Goal: Task Accomplishment & Management: Manage account settings

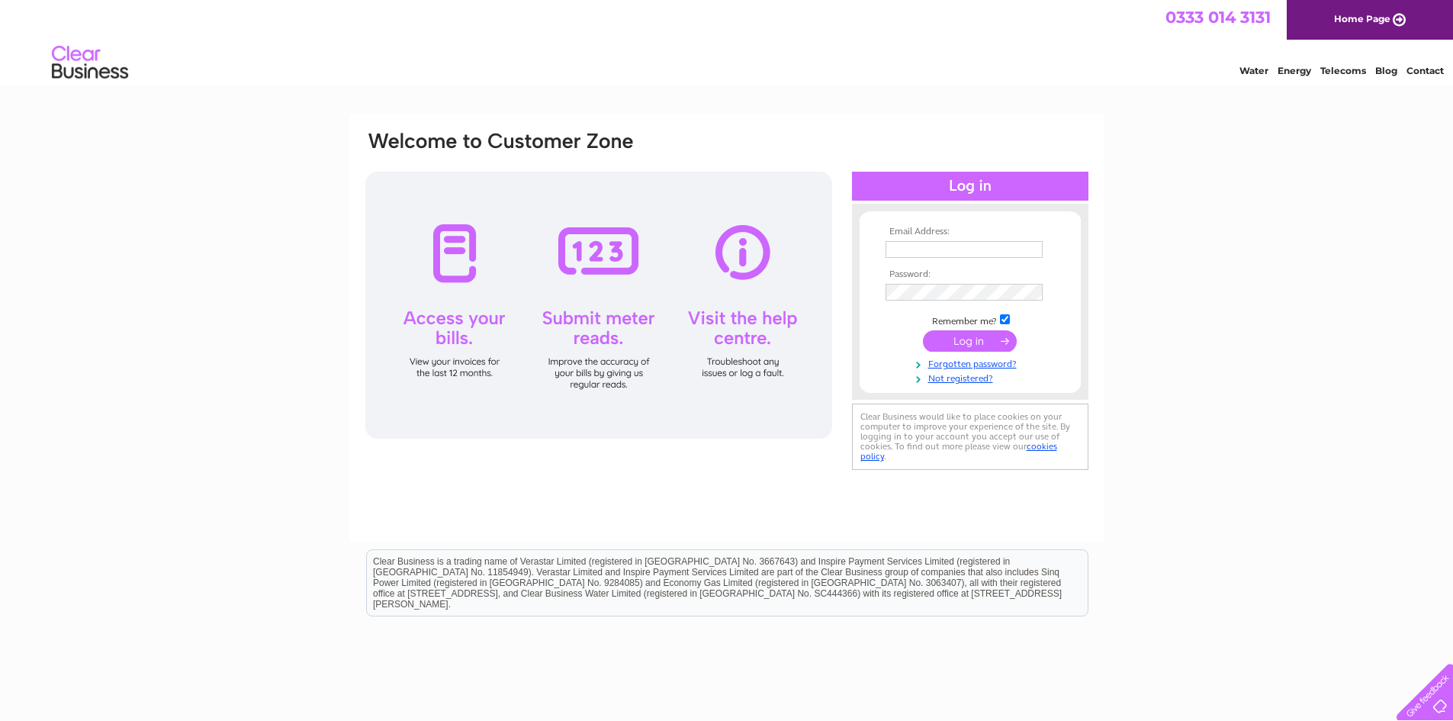
click at [940, 248] on input "text" at bounding box center [963, 249] width 157 height 17
type input "purchase.ledger@nacro.org.uk"
click at [993, 342] on input "submit" at bounding box center [970, 342] width 94 height 21
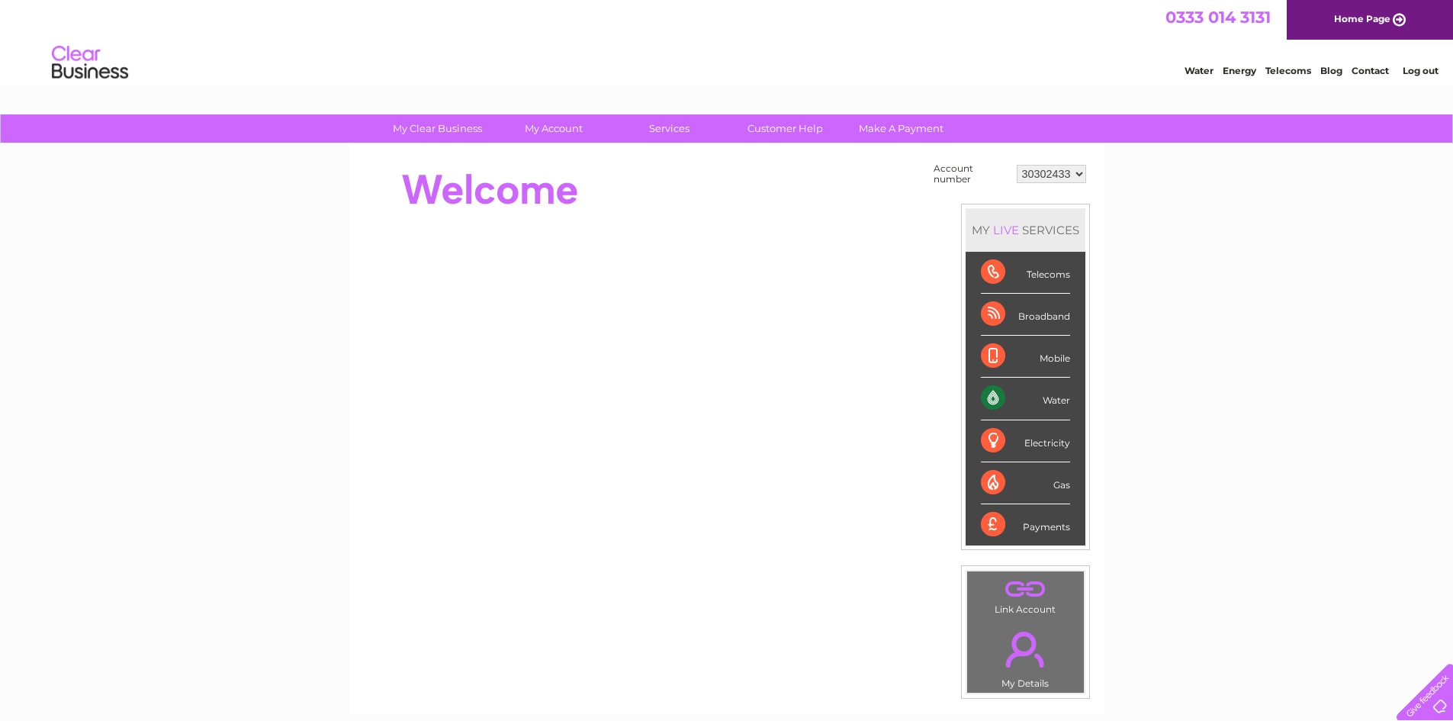
click at [1280, 368] on div "My Clear Business Login Details My Details My Preferences Link Account My Accou…" at bounding box center [726, 544] width 1453 height 860
click at [1059, 400] on div "Water" at bounding box center [1025, 399] width 89 height 42
click at [994, 401] on div "Water" at bounding box center [1025, 399] width 89 height 42
click at [1251, 423] on div "My Clear Business Login Details My Details My Preferences Link Account My Accou…" at bounding box center [726, 544] width 1453 height 860
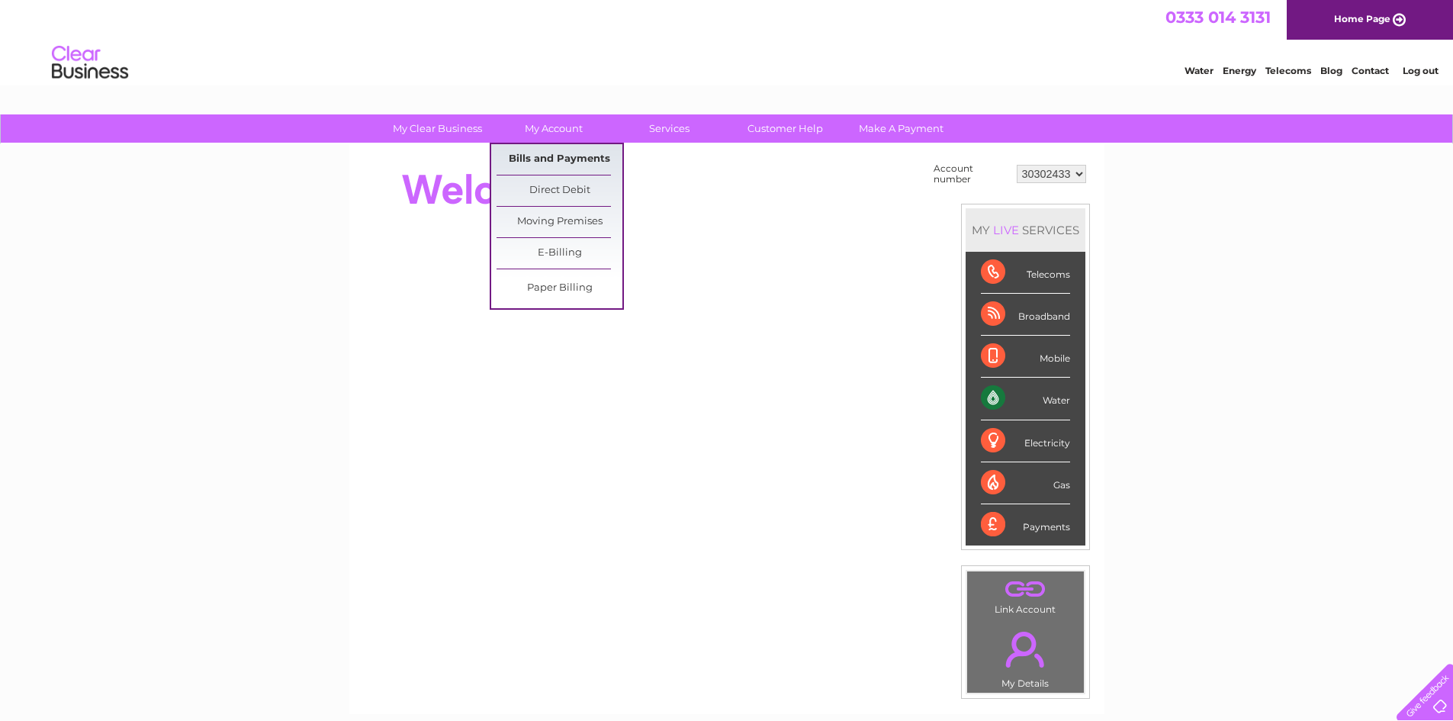
click at [554, 160] on link "Bills and Payments" at bounding box center [559, 159] width 126 height 31
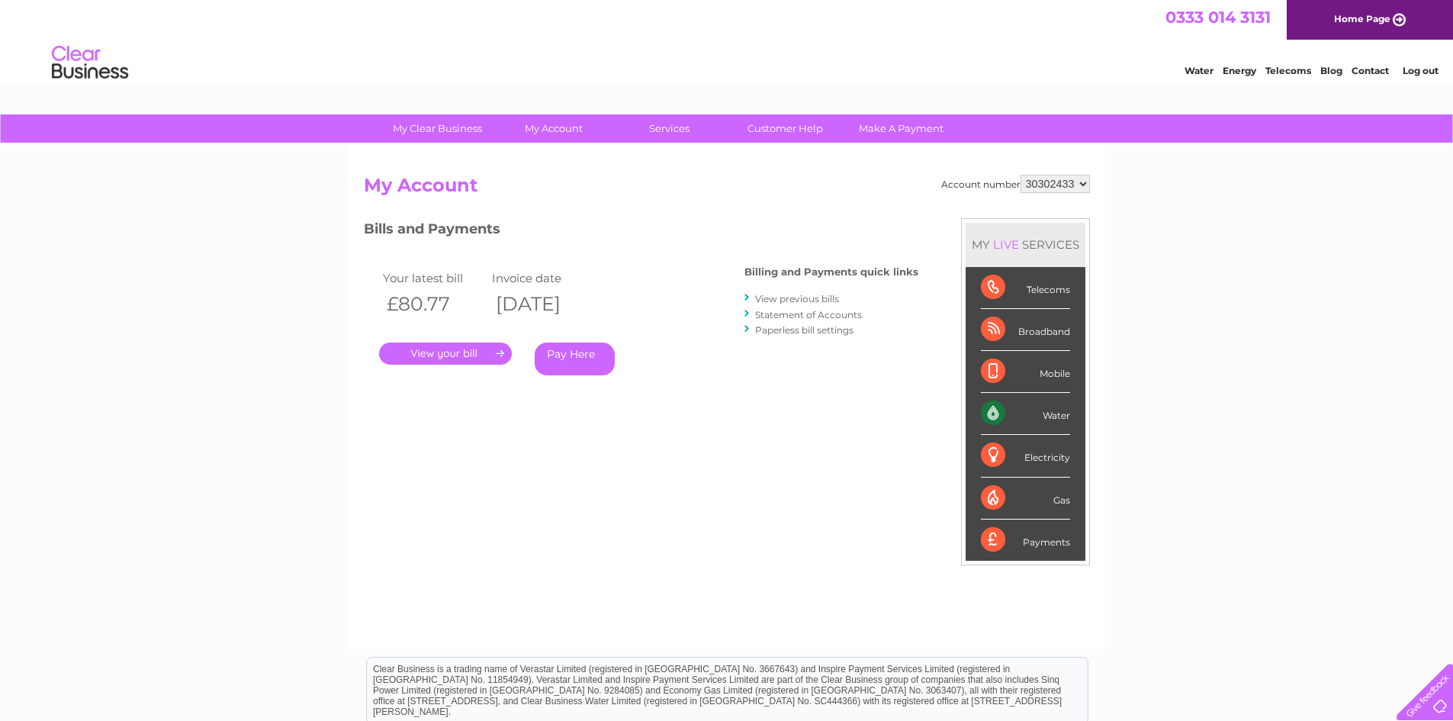
click at [458, 356] on link "." at bounding box center [445, 353] width 133 height 22
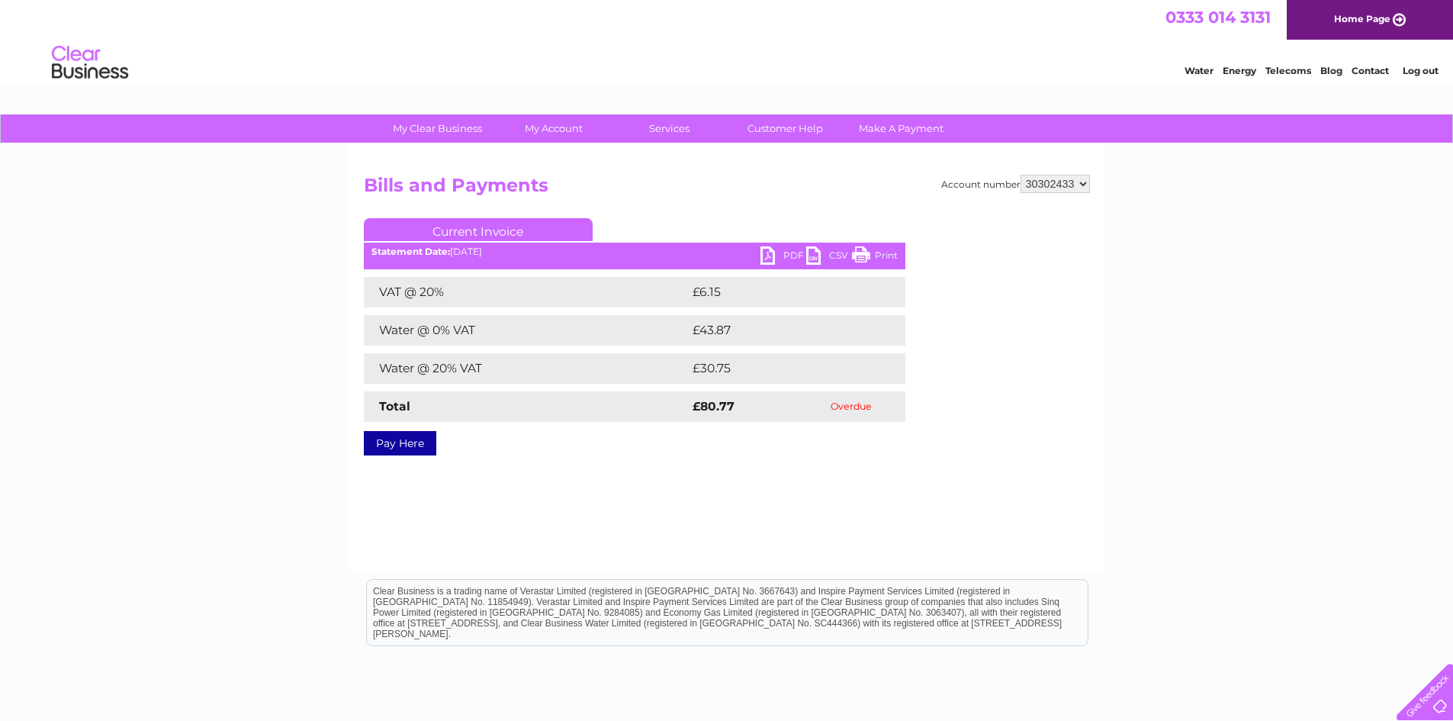
click at [790, 257] on link "PDF" at bounding box center [783, 257] width 46 height 22
click at [1132, 475] on div "My Clear Business Login Details My Details My Preferences Link Account My Accou…" at bounding box center [726, 473] width 1453 height 718
click at [1430, 69] on link "Log out" at bounding box center [1420, 70] width 36 height 11
